Goal: Task Accomplishment & Management: Use online tool/utility

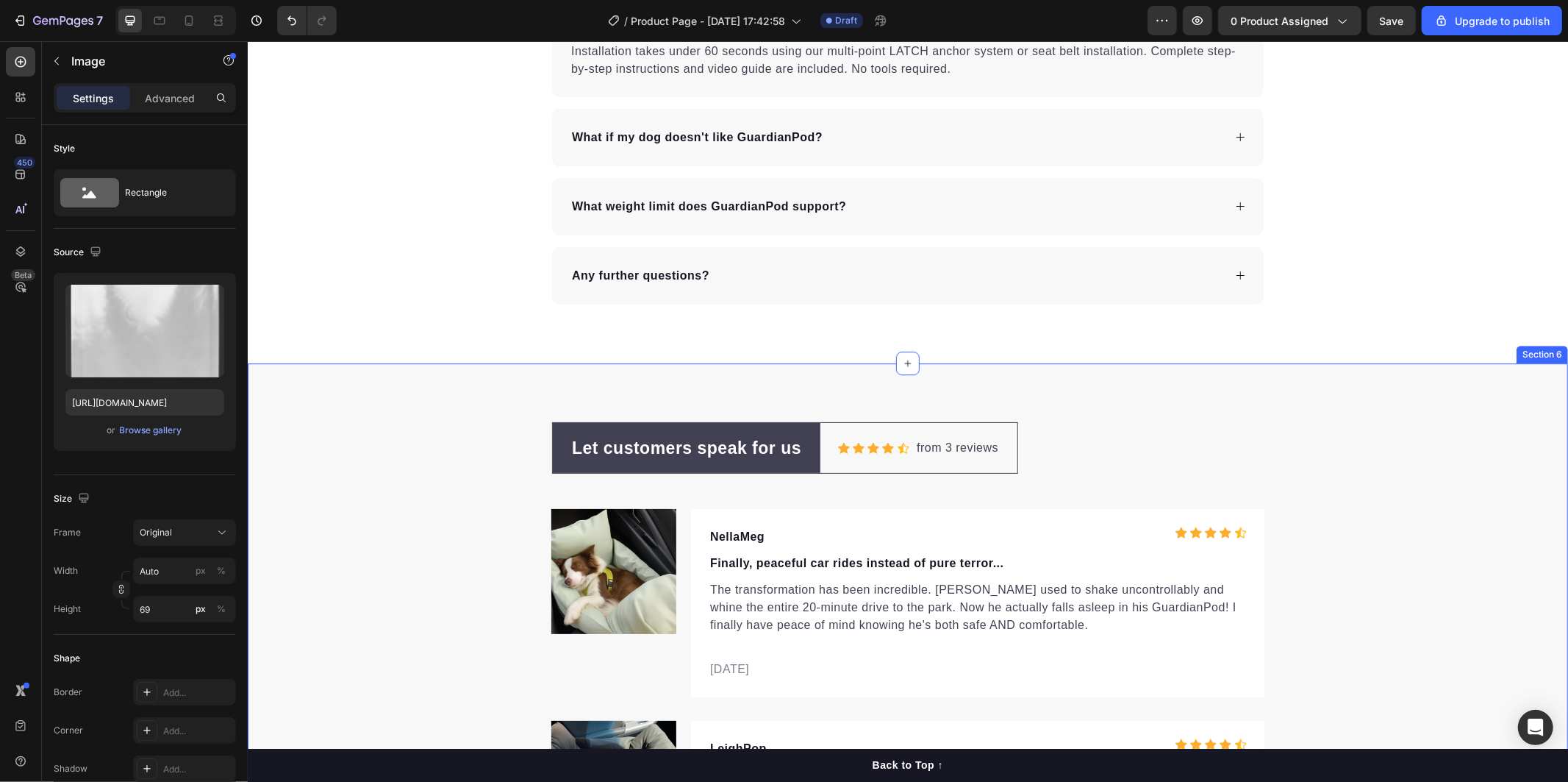
scroll to position [4085, 0]
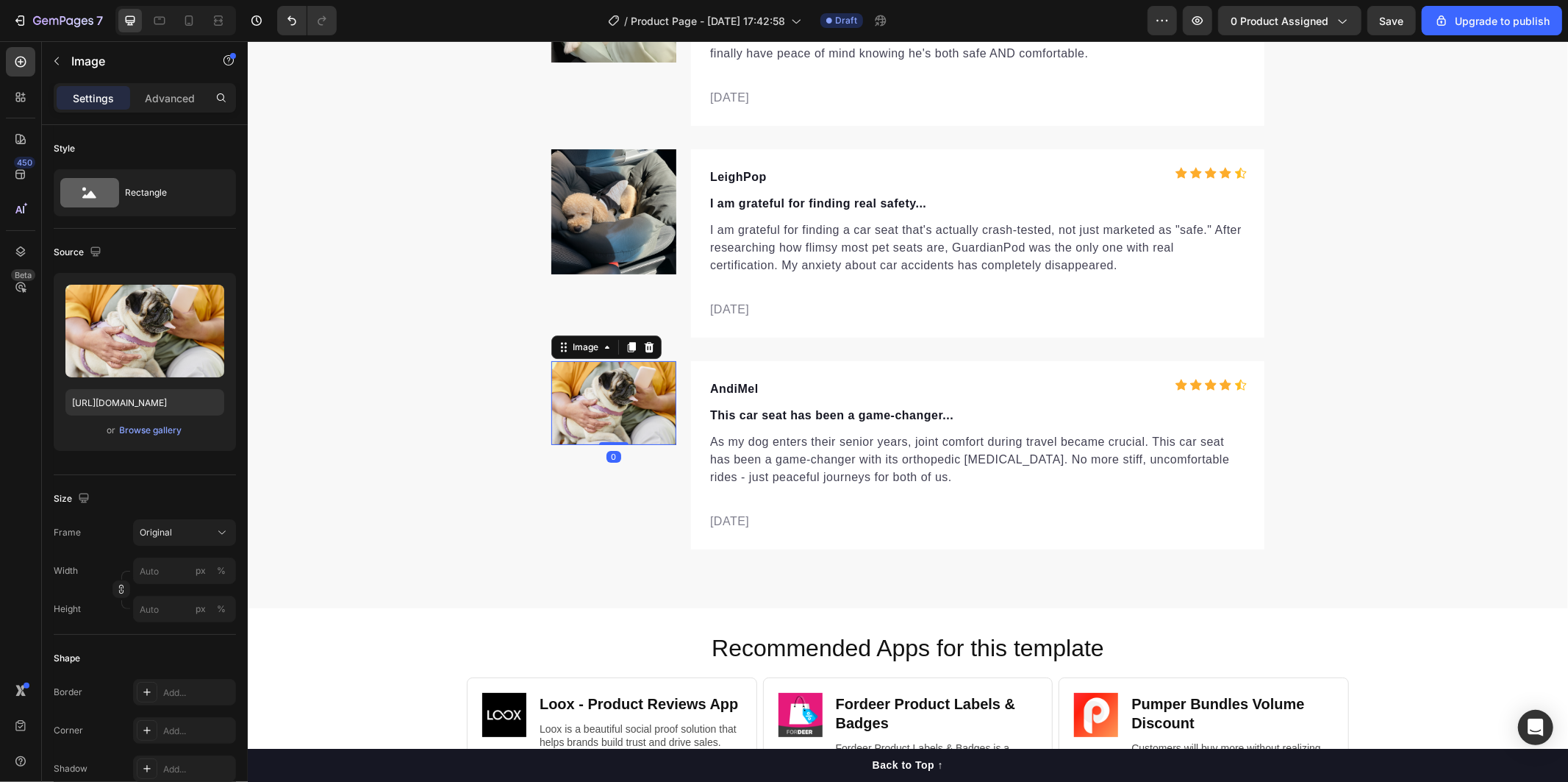
click at [636, 402] on img at bounding box center [613, 402] width 125 height 84
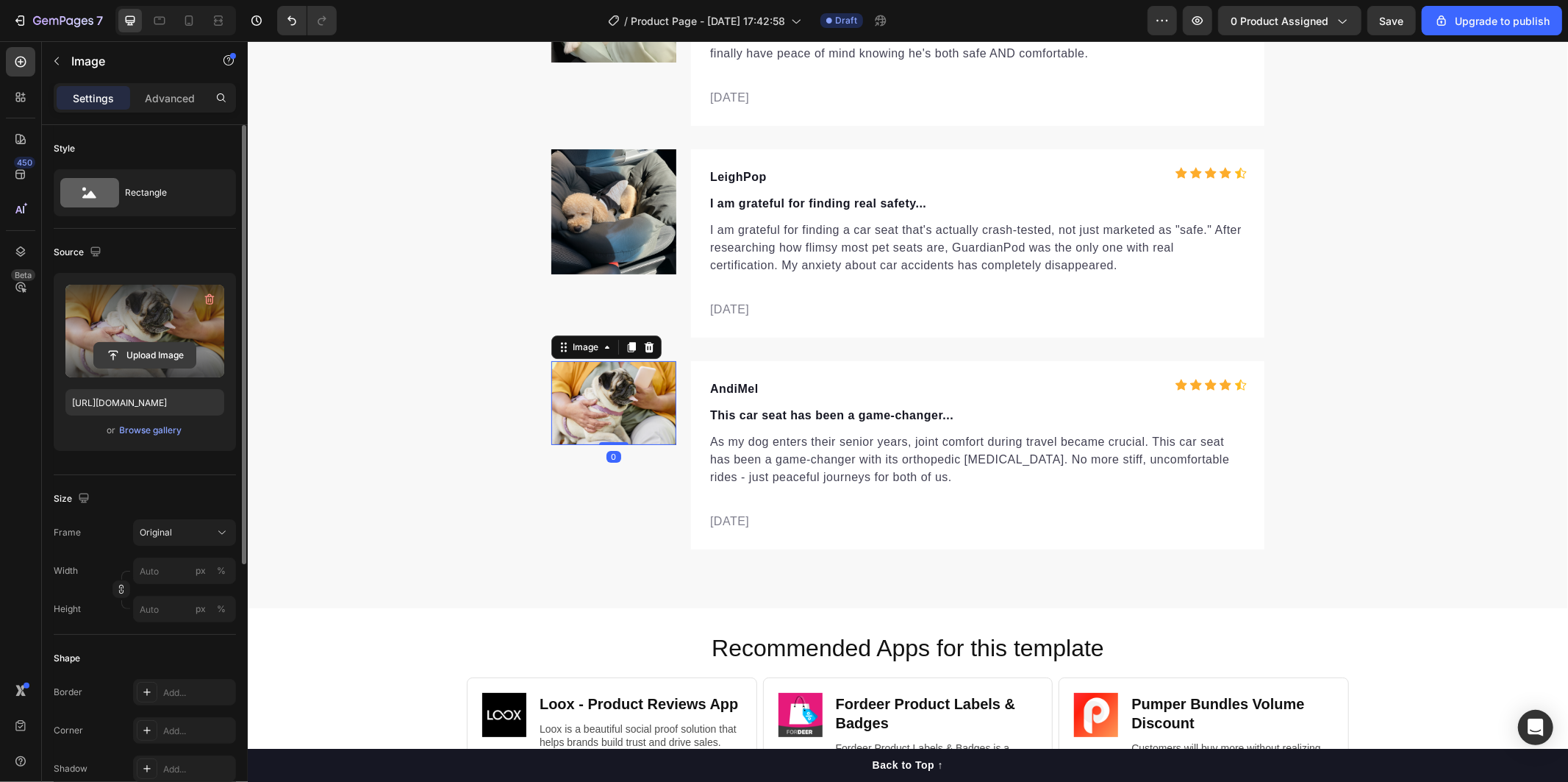
click at [153, 348] on input "file" at bounding box center [145, 355] width 102 height 25
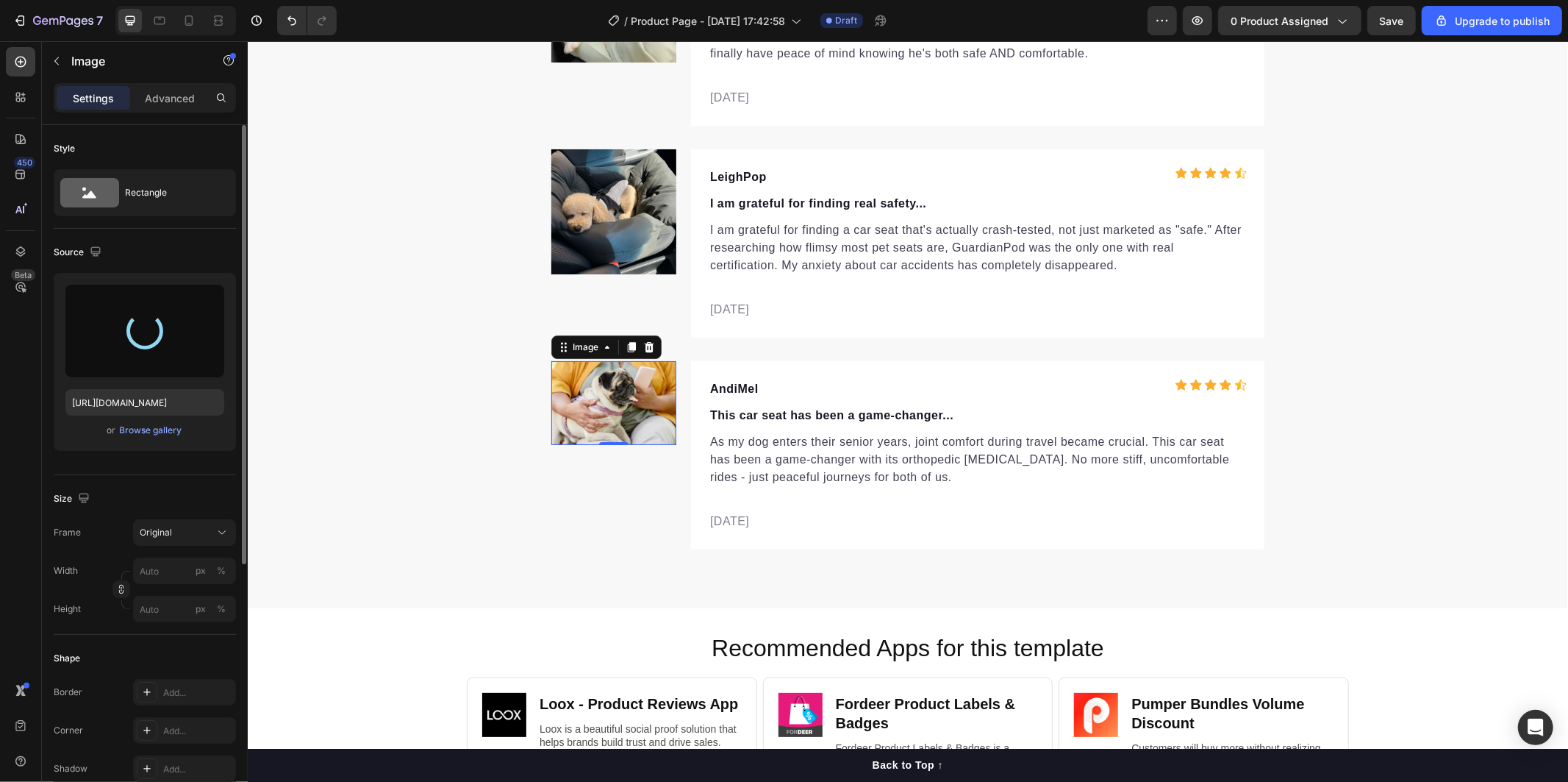
type input "[URL][DOMAIN_NAME]"
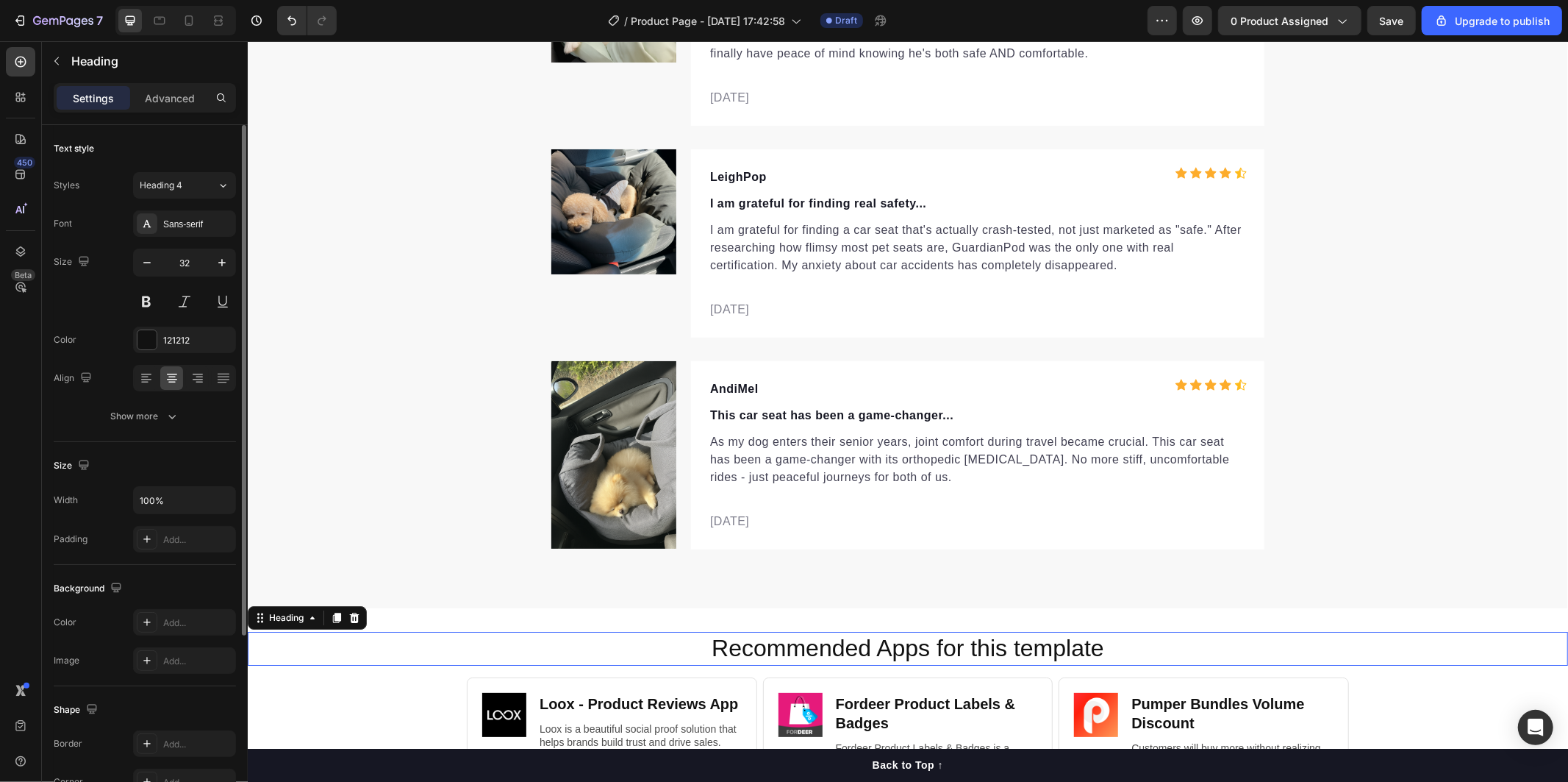
click at [406, 640] on h2 "Recommended Apps for this template" at bounding box center [907, 648] width 1291 height 34
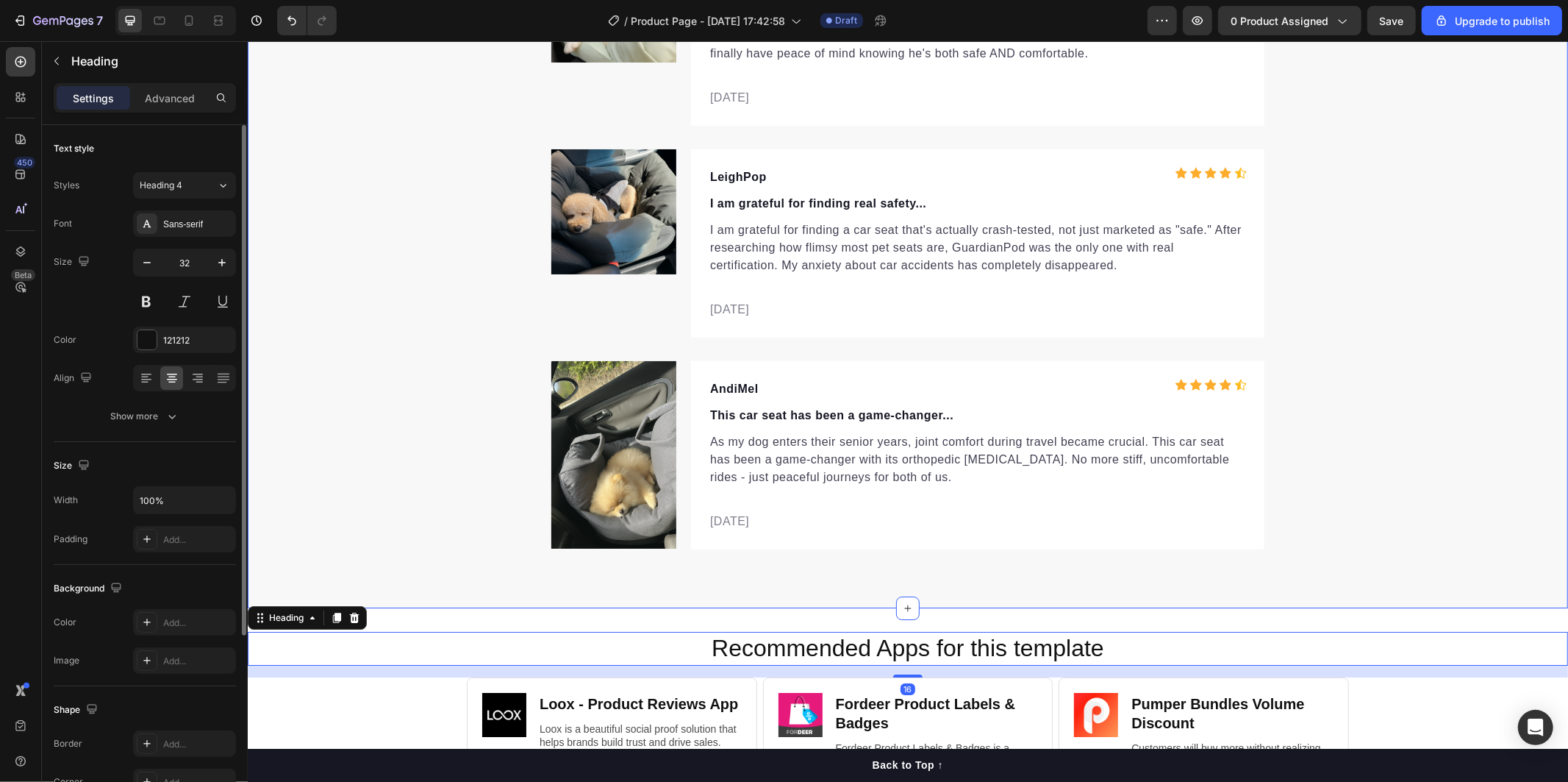
click at [1418, 470] on div "Let customers speak for us Text block Row Icon Icon Icon Icon Icon Icon List Ho…" at bounding box center [907, 199] width 1320 height 699
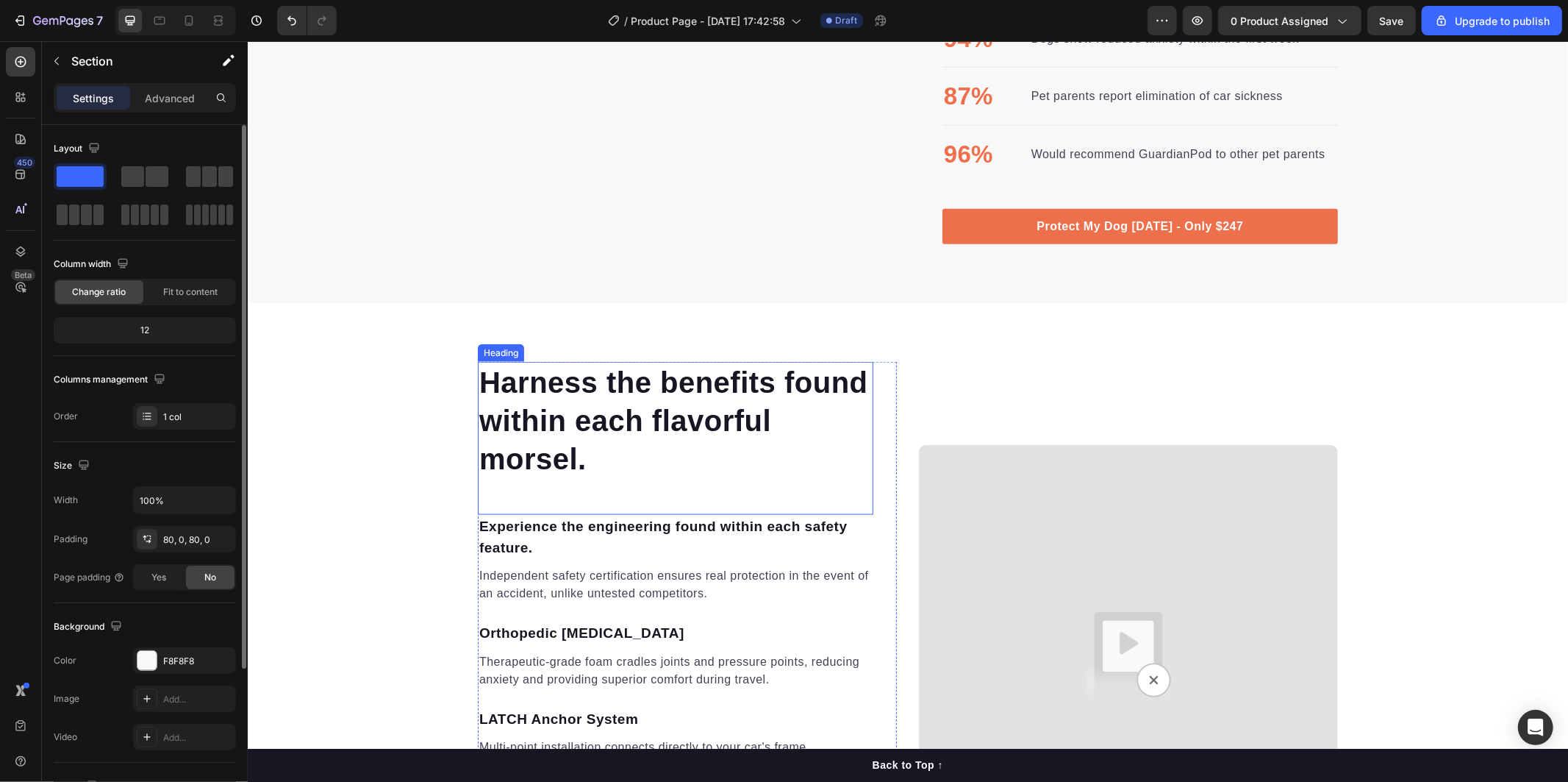
scroll to position [1572, 0]
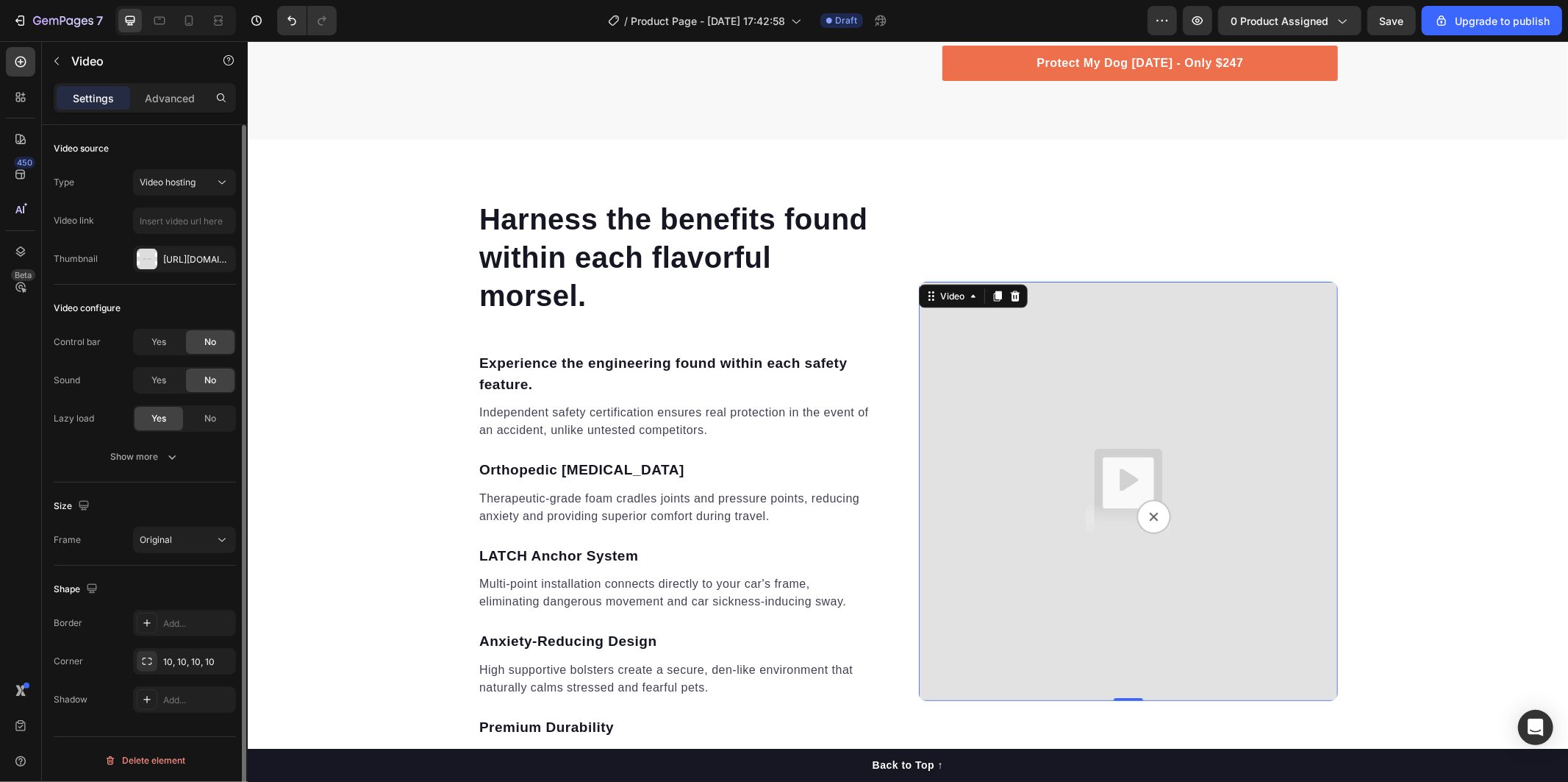
click at [1042, 515] on img at bounding box center [1127, 490] width 419 height 419
click at [166, 218] on input "text" at bounding box center [185, 221] width 103 height 27
click at [164, 229] on input "text" at bounding box center [185, 221] width 103 height 27
click at [183, 224] on input "text" at bounding box center [185, 221] width 103 height 27
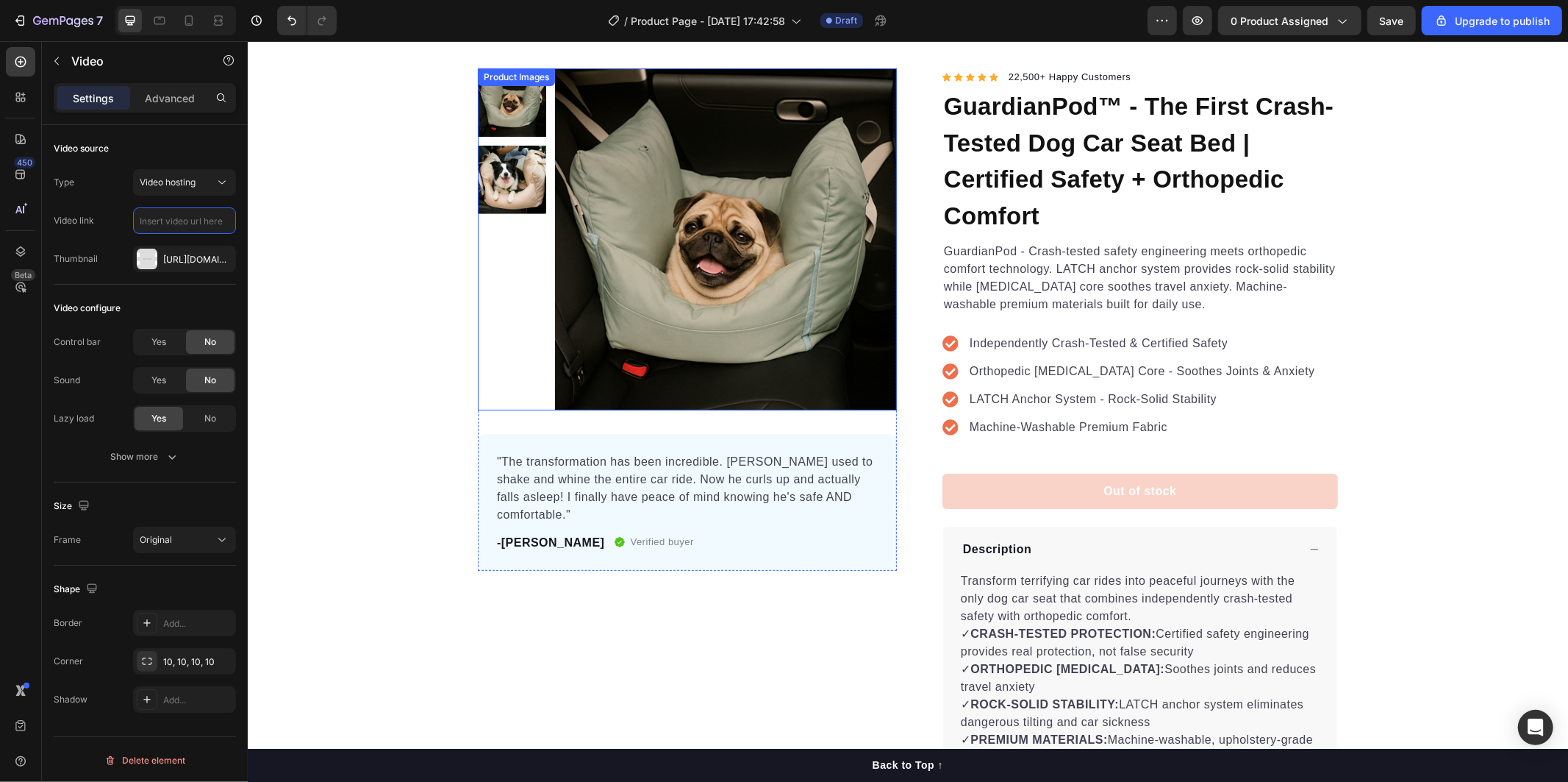
scroll to position [0, 0]
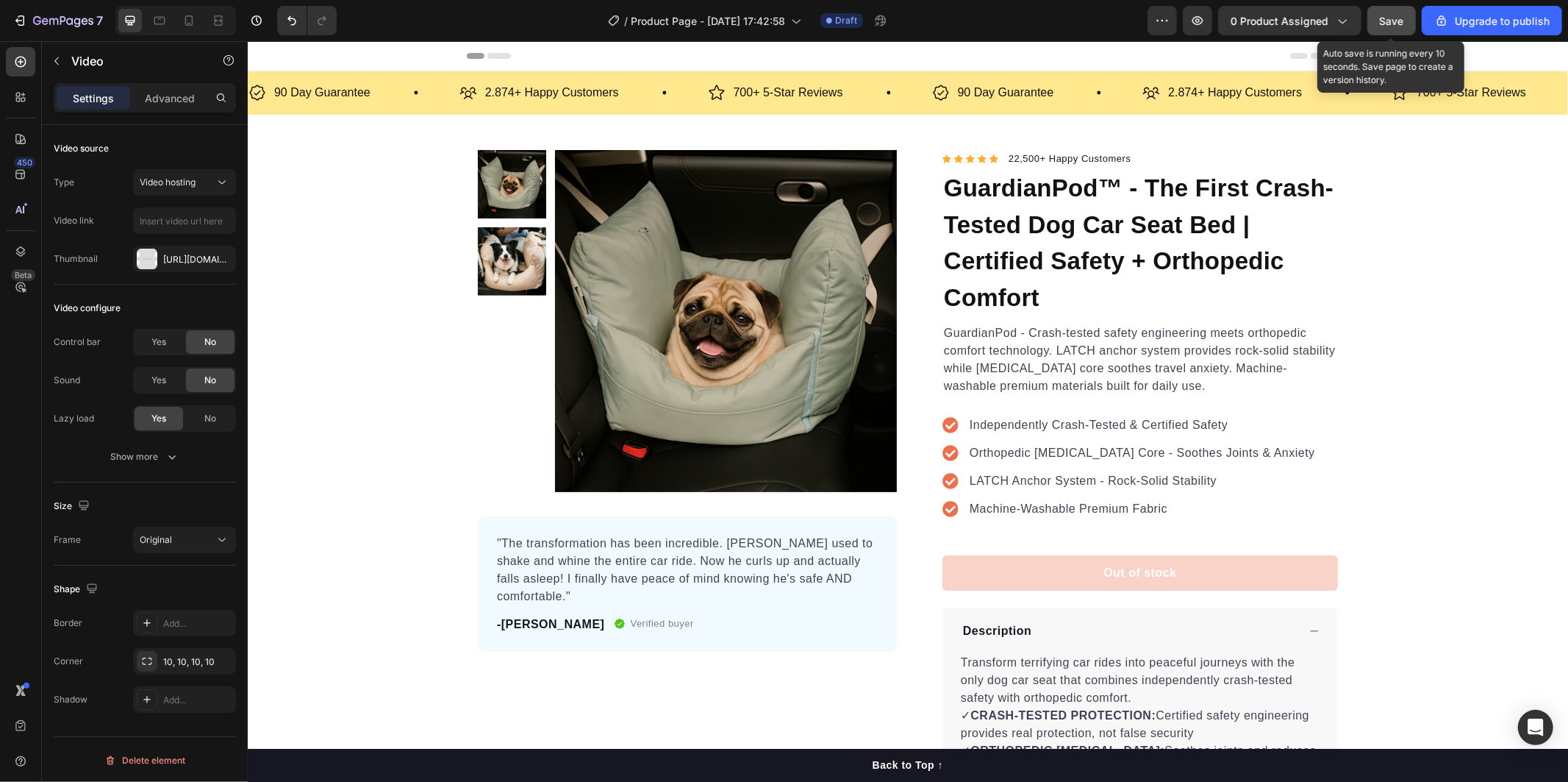
click at [1395, 23] on span "Save" at bounding box center [1392, 20] width 24 height 12
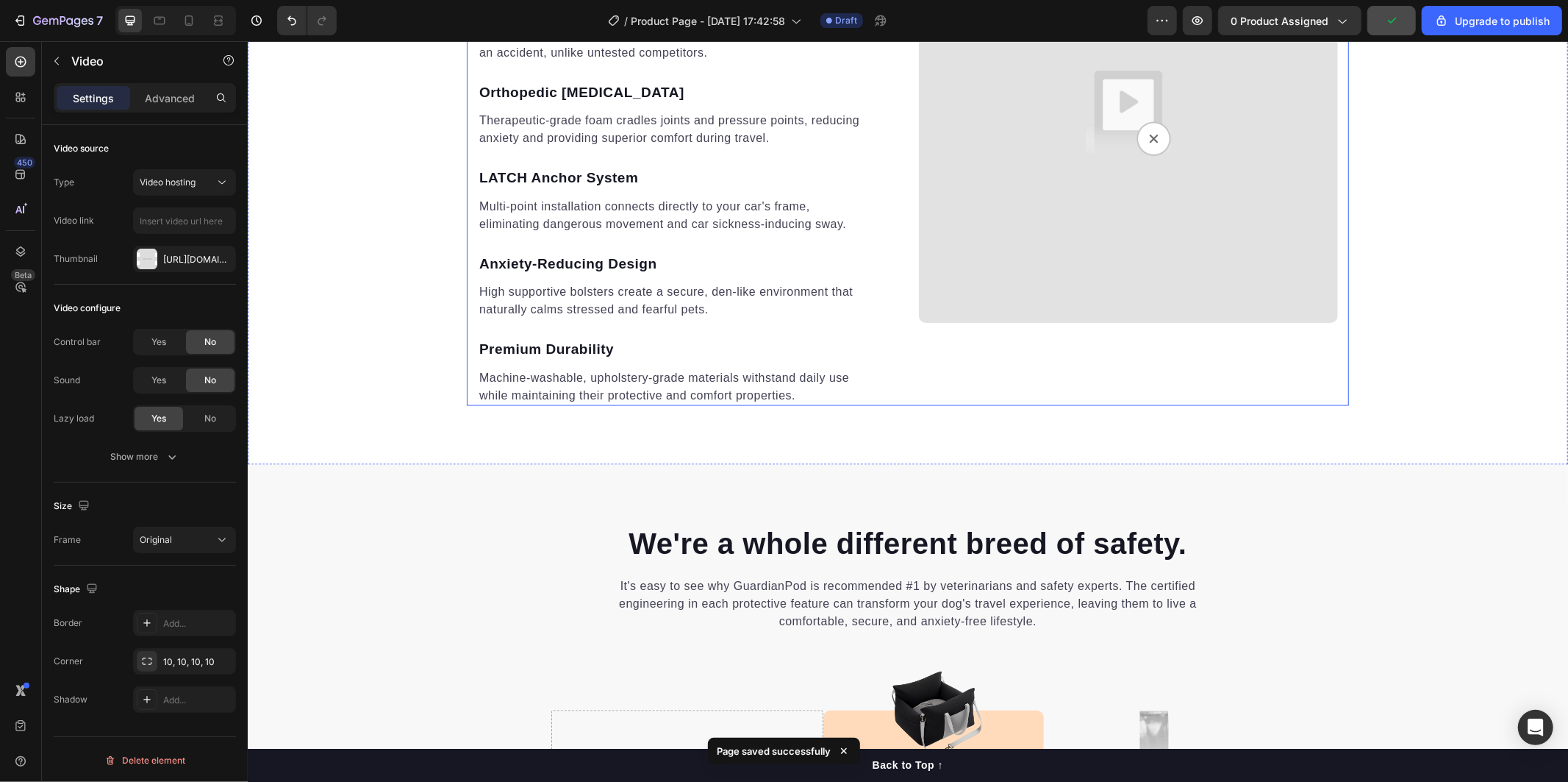
scroll to position [1716, 0]
